Goal: Information Seeking & Learning: Understand process/instructions

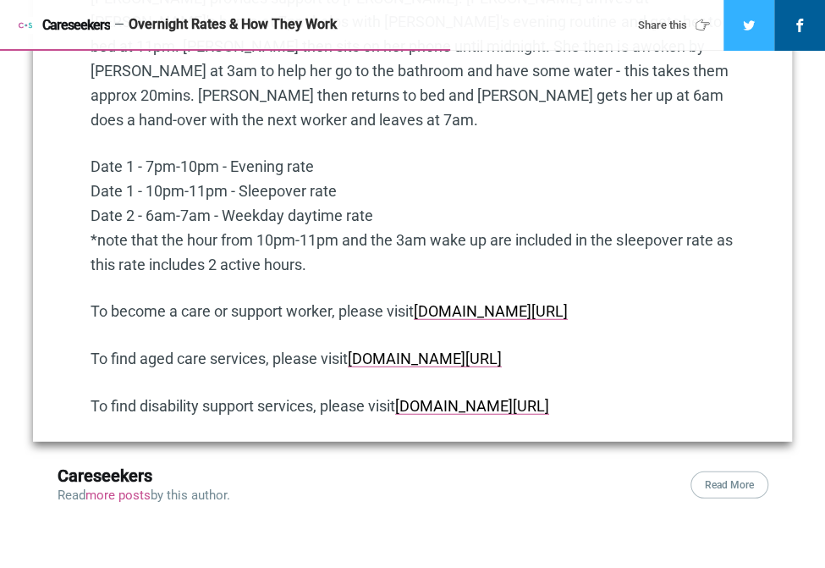
scroll to position [1528, 0]
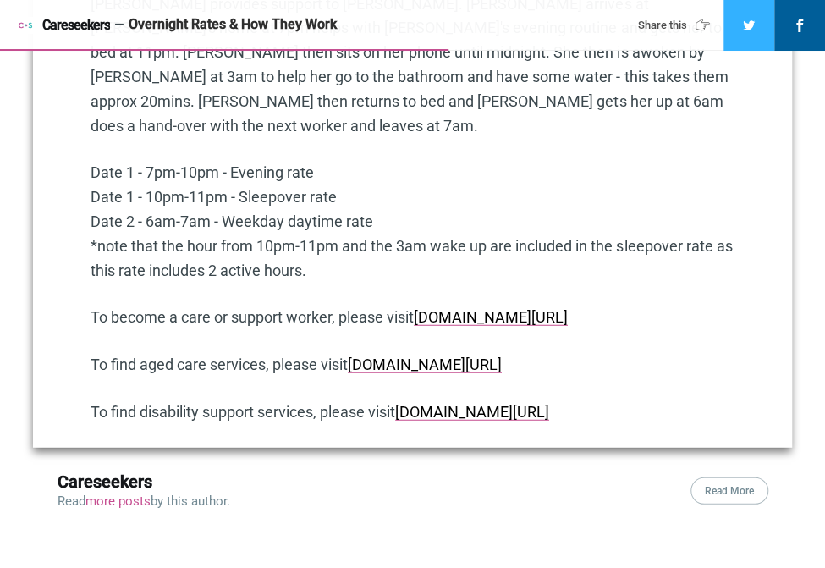
click at [695, 161] on p "Date 1 - 7pm-10pm - Evening rate Date 1 - 10pm-11pm - Sleepover rate Date 2 - 6…" at bounding box center [413, 222] width 644 height 122
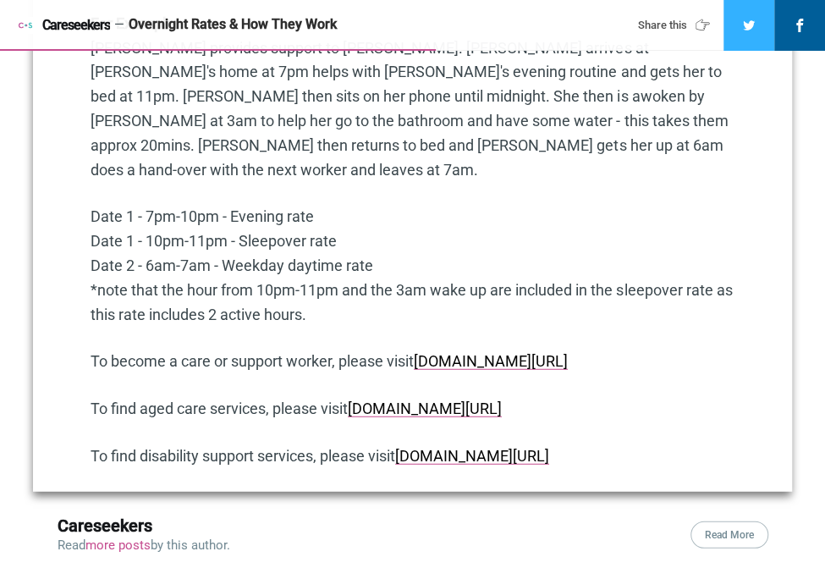
scroll to position [1476, 0]
click at [612, 112] on p "For Example: [PERSON_NAME] provides support to [PERSON_NAME]. [PERSON_NAME] arr…" at bounding box center [413, 98] width 644 height 171
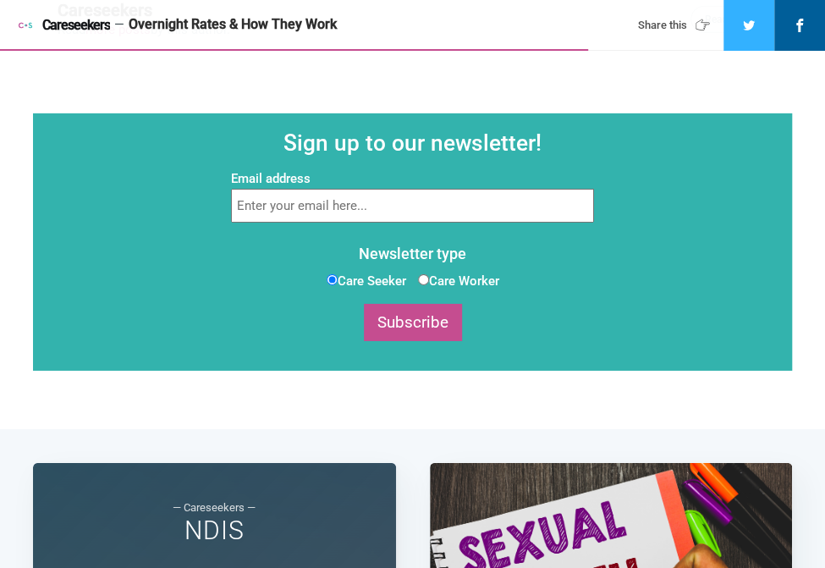
scroll to position [1992, 0]
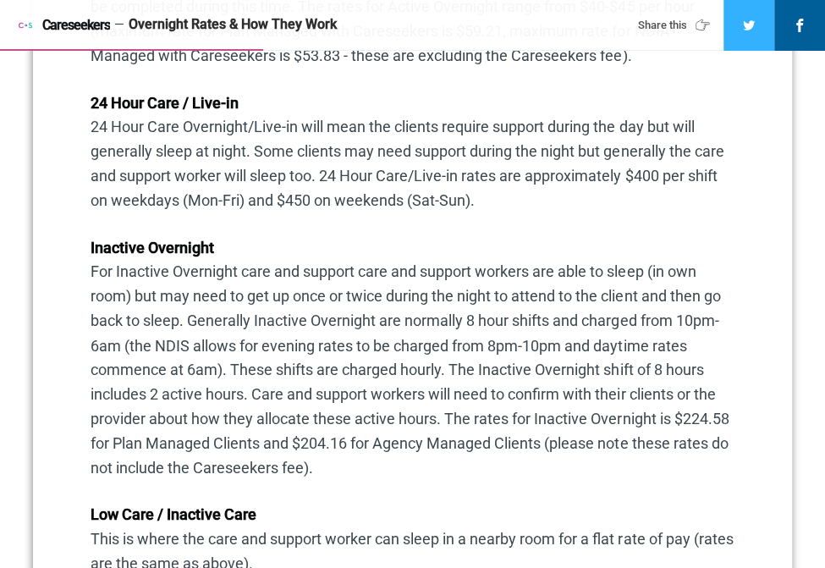
scroll to position [895, 0]
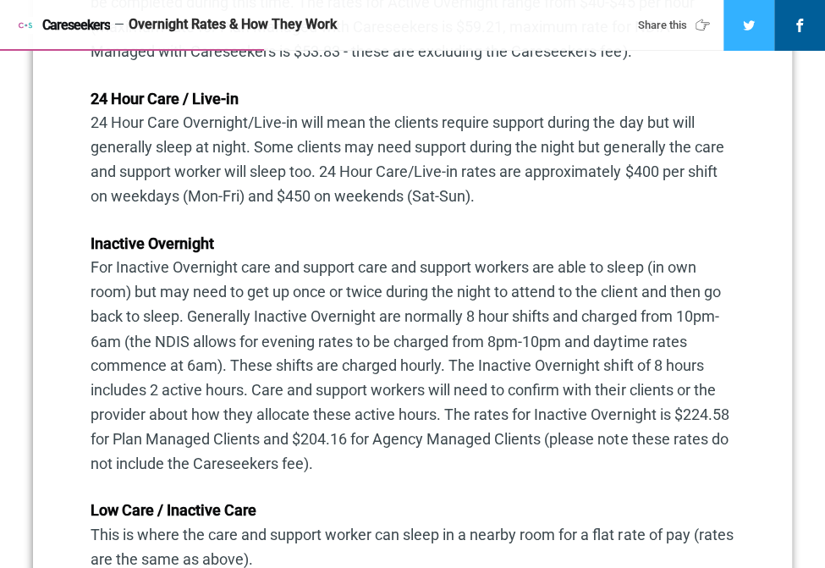
click at [577, 547] on p "Low Care / Inactive Care This is where the care and support worker can sleep in…" at bounding box center [413, 534] width 644 height 73
